Goal: Task Accomplishment & Management: Use online tool/utility

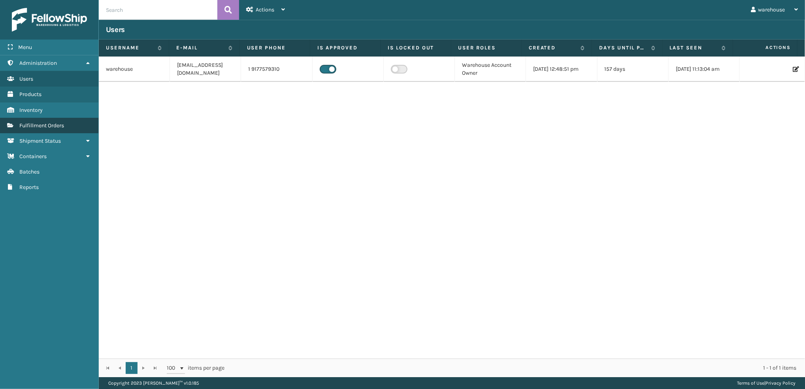
click at [41, 123] on span "Fulfillment Orders" at bounding box center [41, 125] width 45 height 7
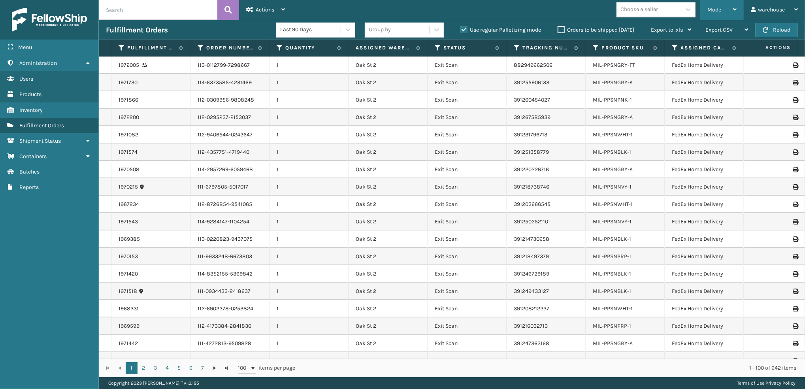
click at [711, 11] on span "Mode" at bounding box center [714, 9] width 14 height 7
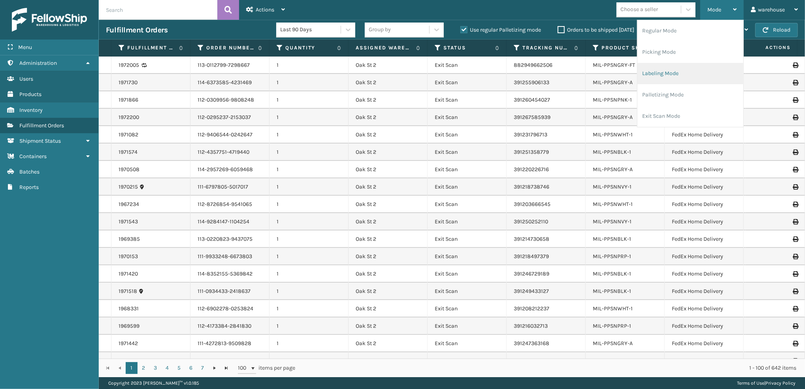
click at [705, 74] on li "Labeling Mode" at bounding box center [690, 73] width 106 height 21
